Goal: Navigation & Orientation: Find specific page/section

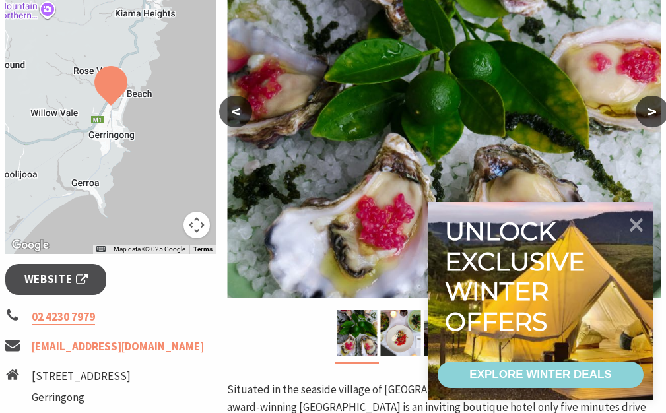
scroll to position [308, 0]
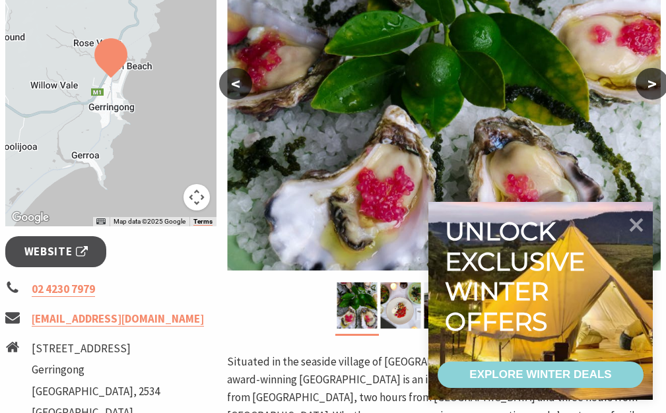
click at [647, 85] on button ">" at bounding box center [651, 84] width 33 height 32
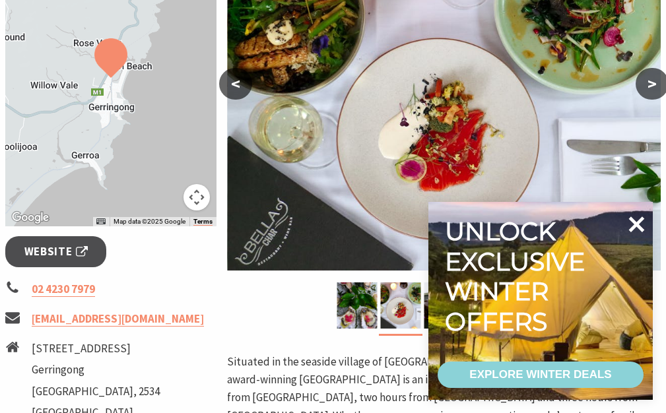
click at [637, 226] on icon at bounding box center [637, 224] width 16 height 16
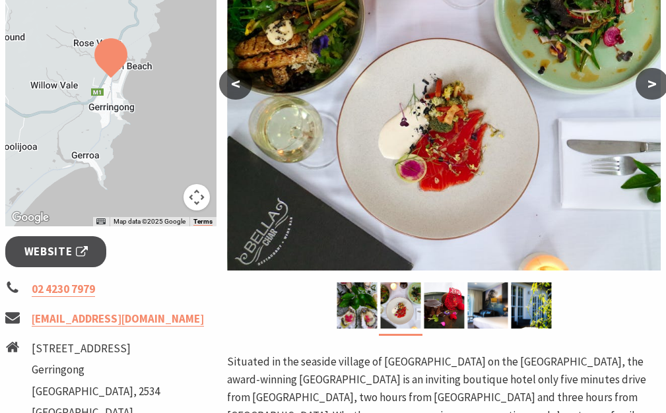
click at [654, 83] on button ">" at bounding box center [651, 84] width 33 height 32
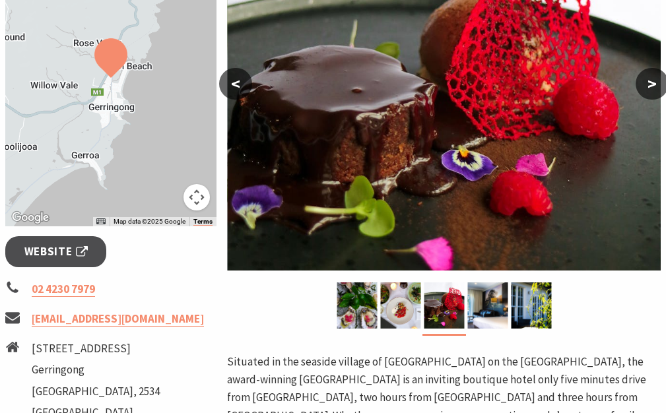
click at [659, 86] on button ">" at bounding box center [651, 84] width 33 height 32
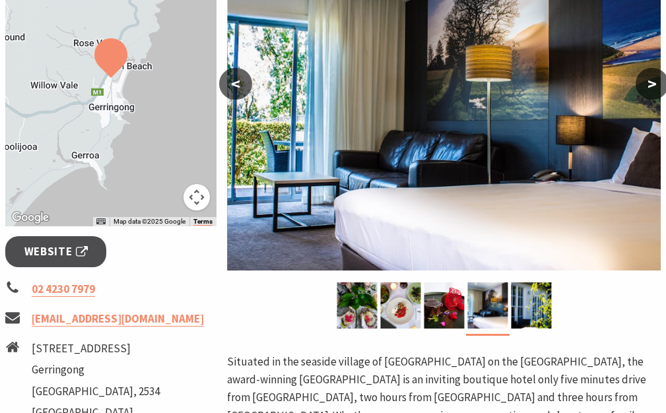
click at [663, 88] on button ">" at bounding box center [651, 84] width 33 height 32
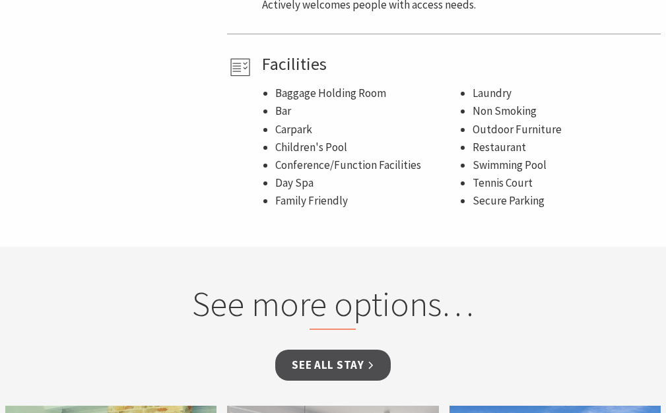
scroll to position [953, 0]
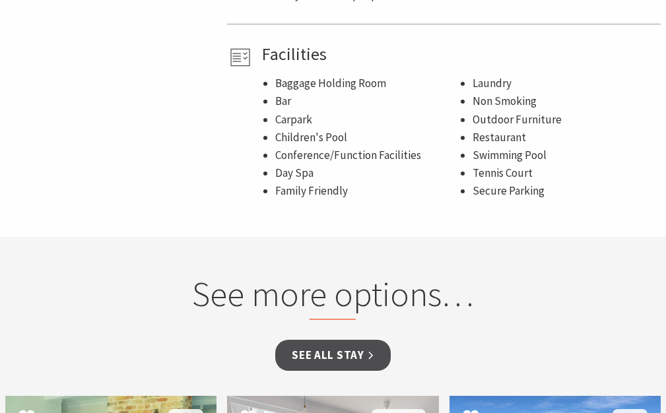
click at [336, 286] on h2 "See more options…" at bounding box center [332, 296] width 419 height 47
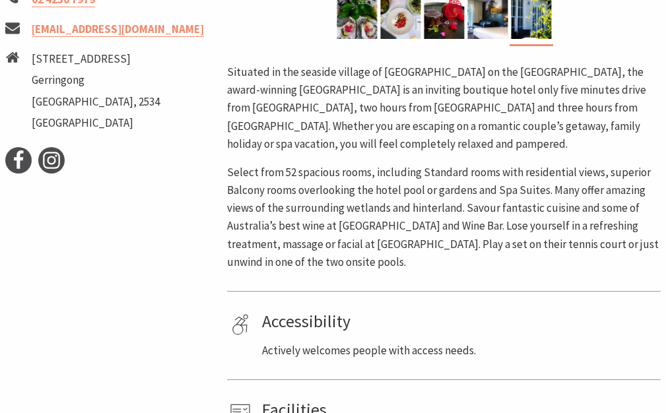
scroll to position [0, 0]
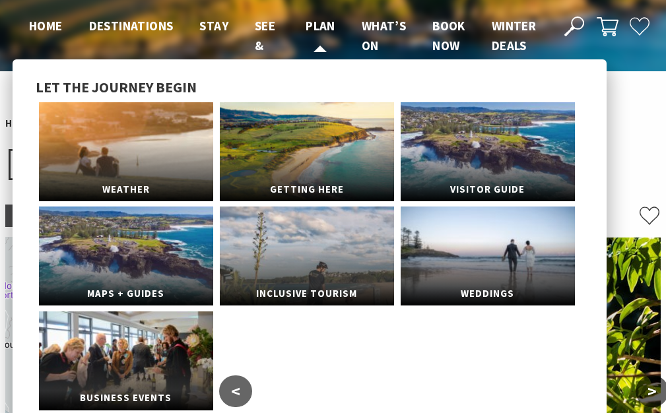
click at [323, 33] on span "Plan" at bounding box center [321, 26] width 30 height 16
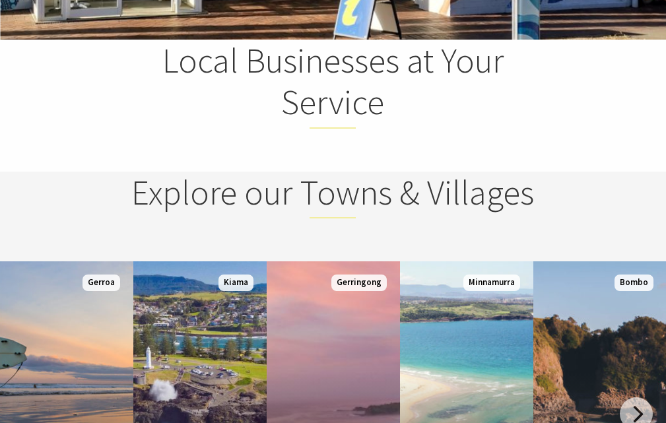
scroll to position [1468, 0]
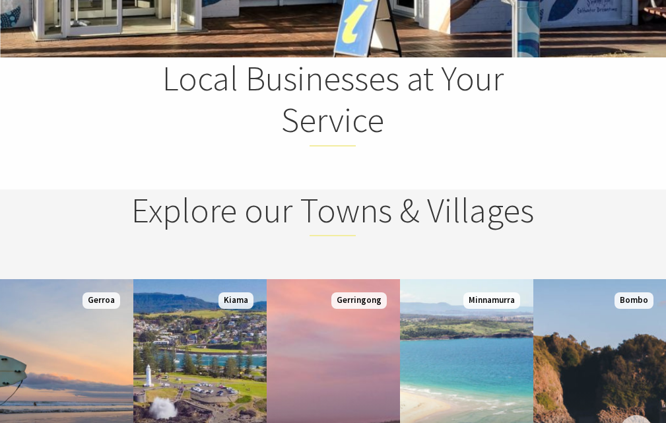
click at [282, 189] on div "Local Businesses at Your Service" at bounding box center [333, 122] width 666 height 131
